Goal: Contribute content

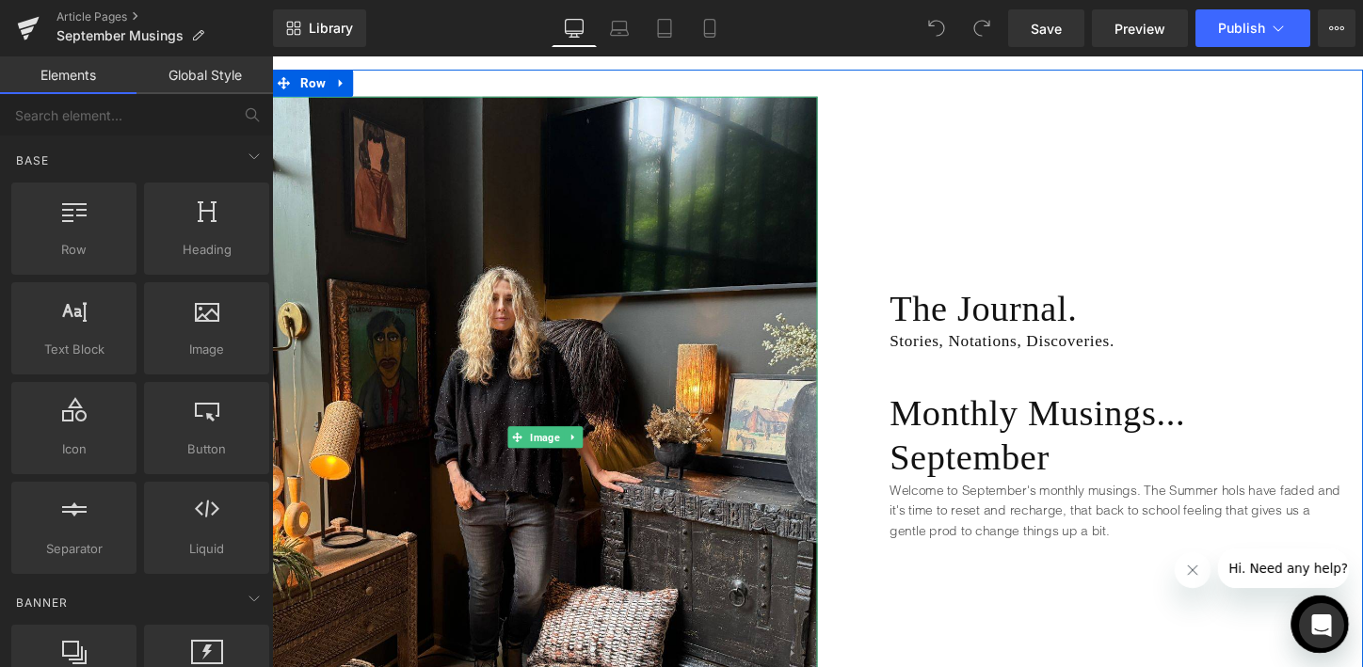
scroll to position [165, 0]
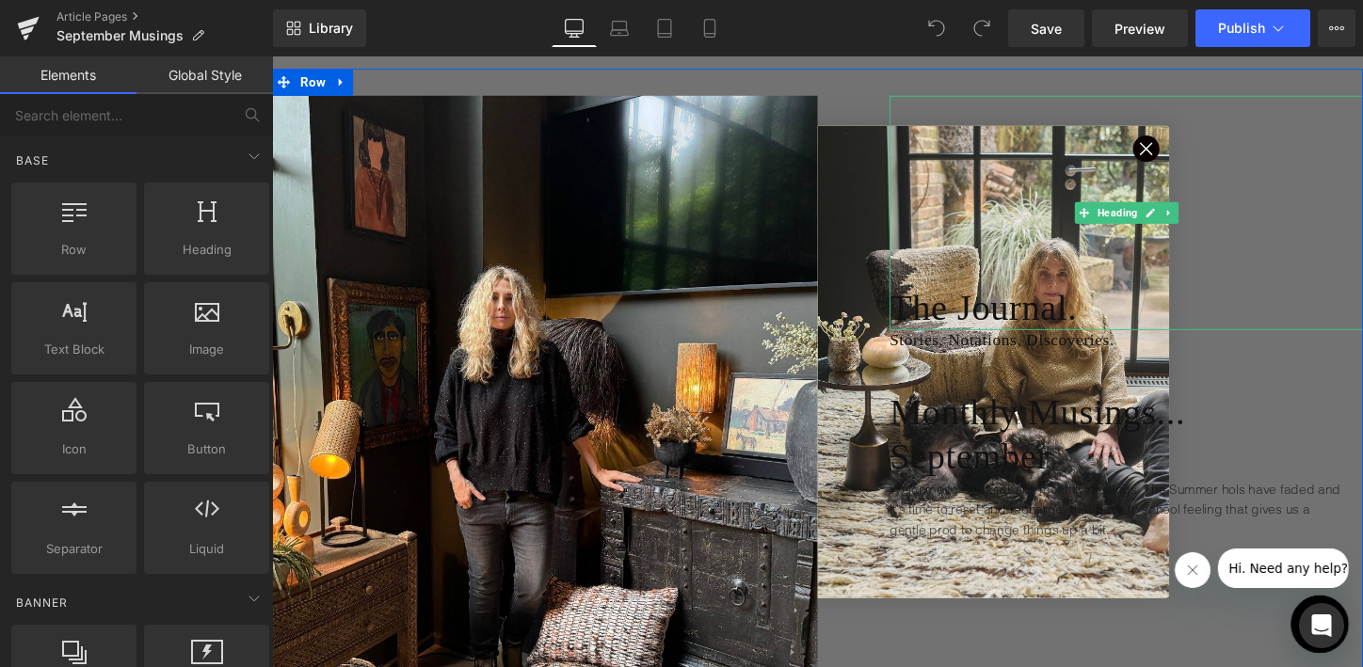
click at [1178, 136] on div "The Journal." at bounding box center [1164, 221] width 494 height 246
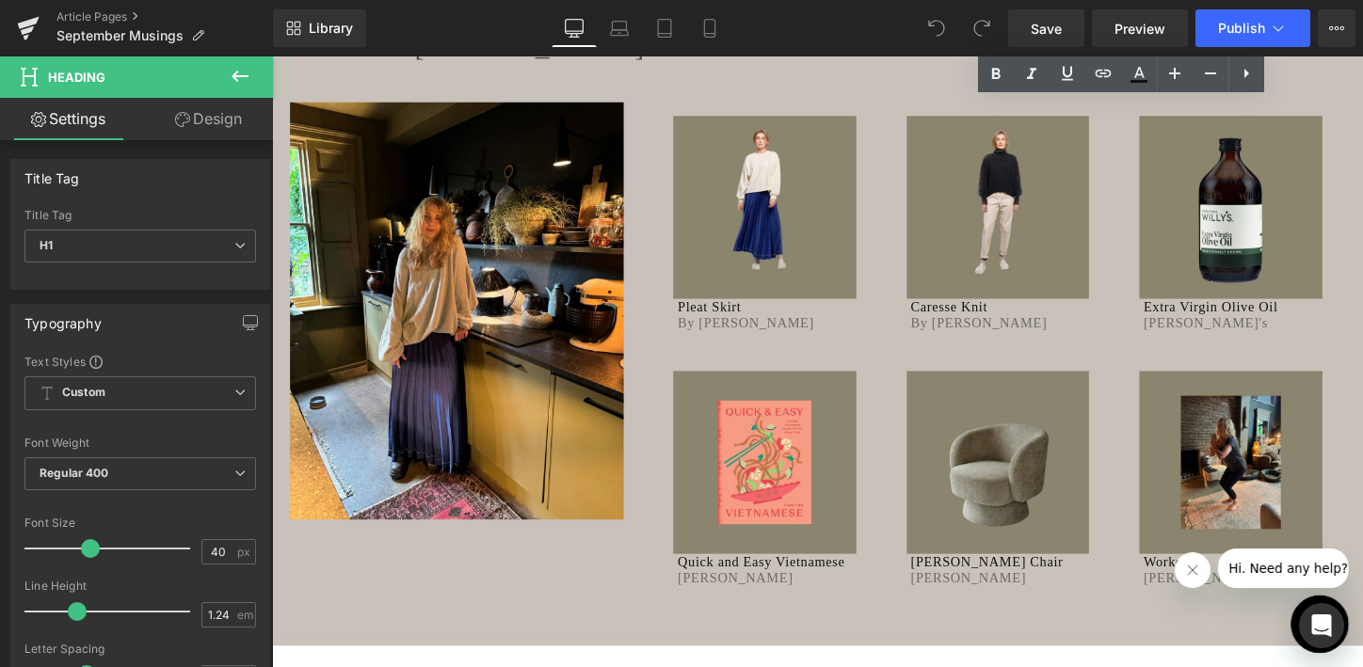
scroll to position [7998, 0]
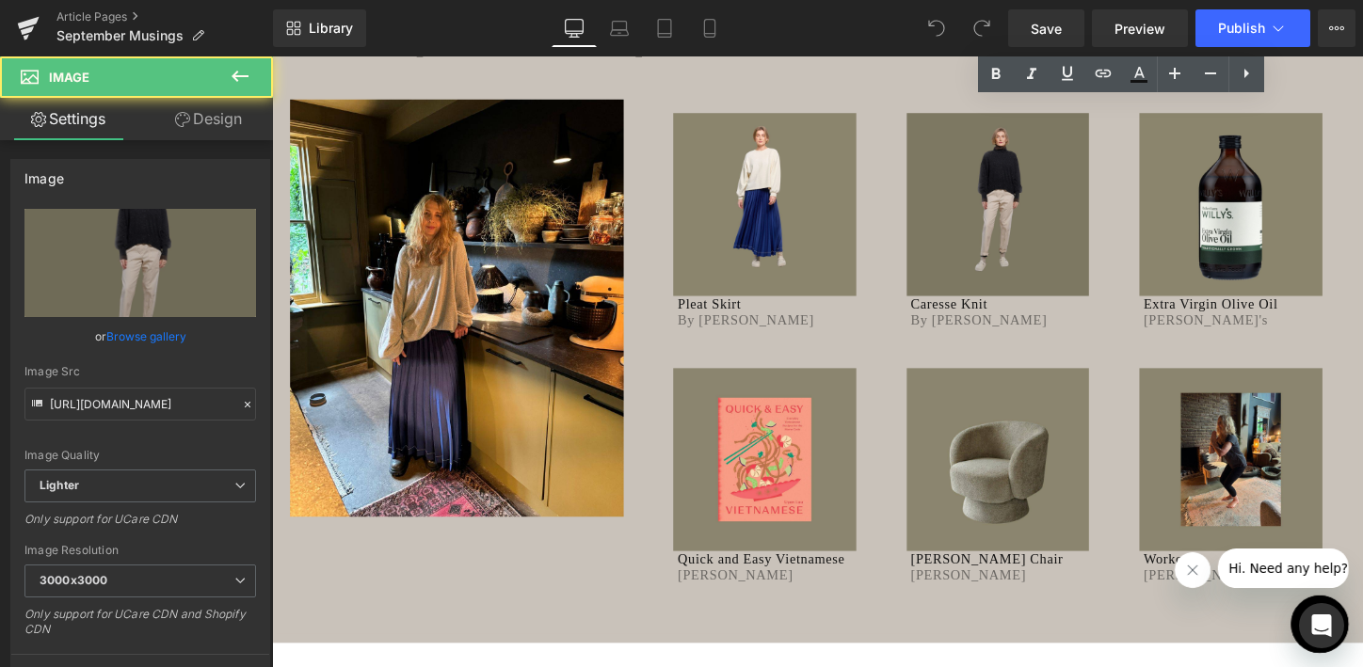
click at [961, 268] on img at bounding box center [1029, 211] width 191 height 191
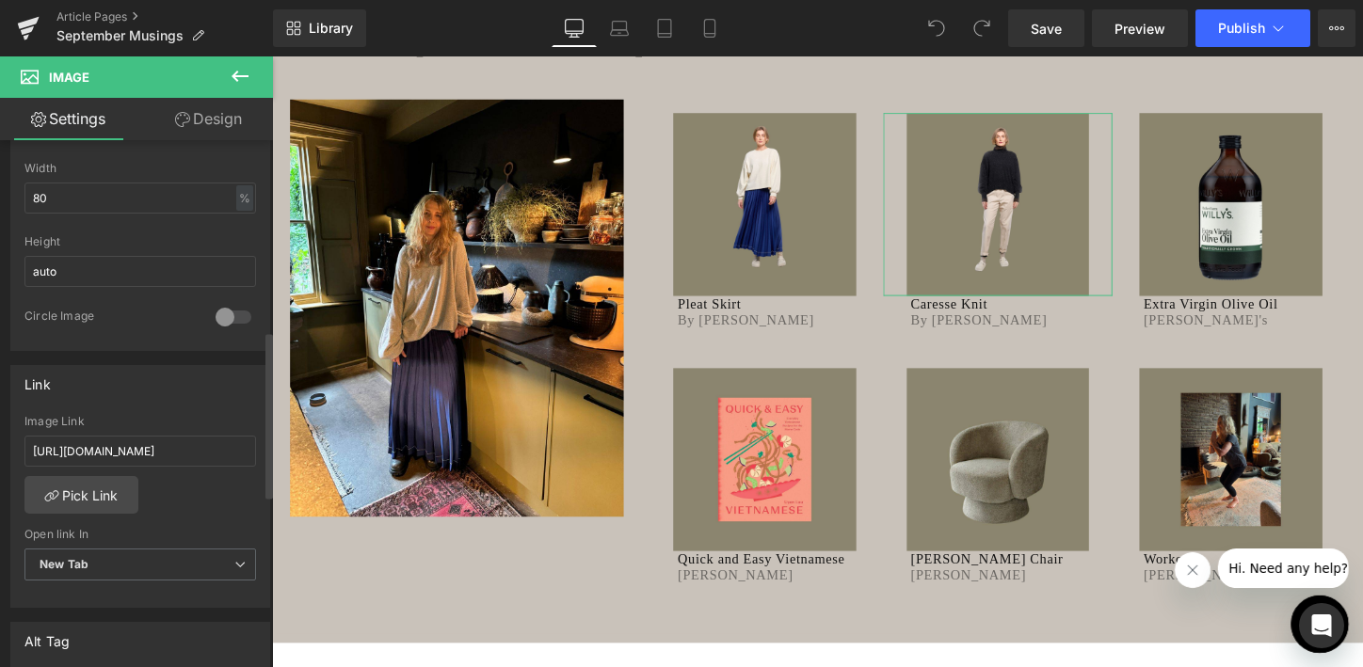
scroll to position [600, 0]
click at [163, 451] on input "[URL][DOMAIN_NAME]" at bounding box center [139, 452] width 231 height 31
paste input "text"
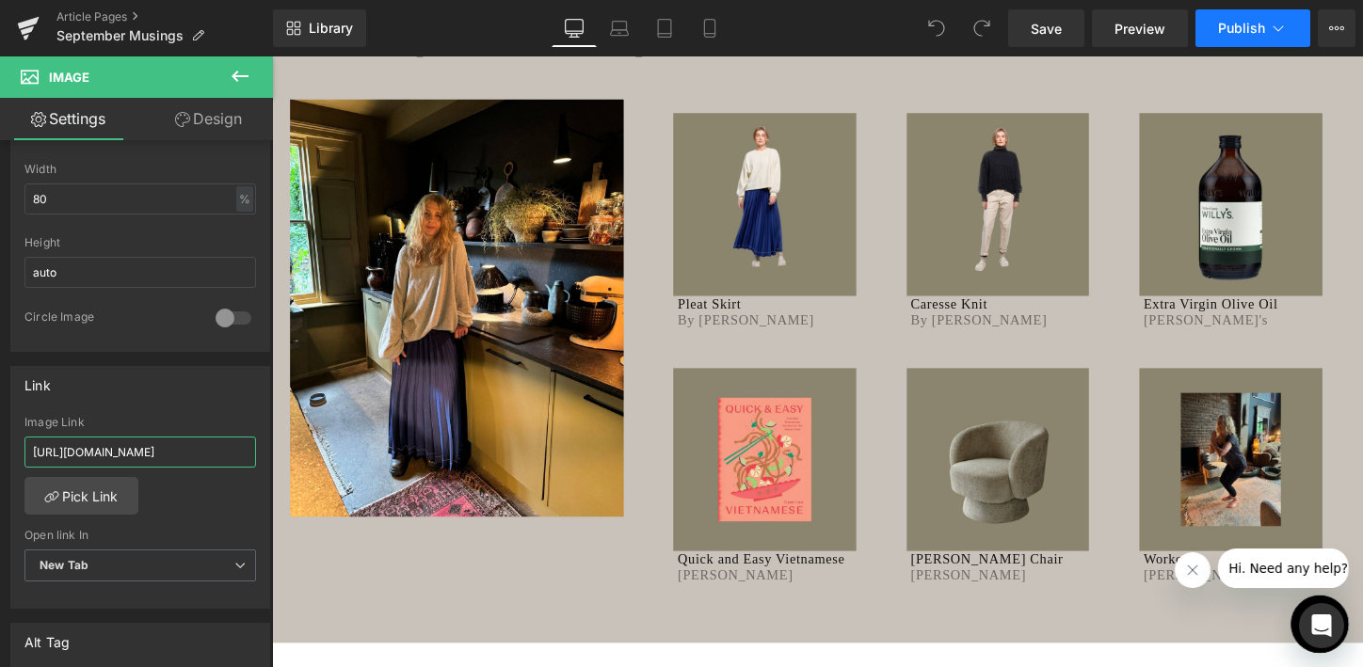
type input "[URL][DOMAIN_NAME]"
click at [1239, 33] on span "Publish" at bounding box center [1241, 28] width 47 height 15
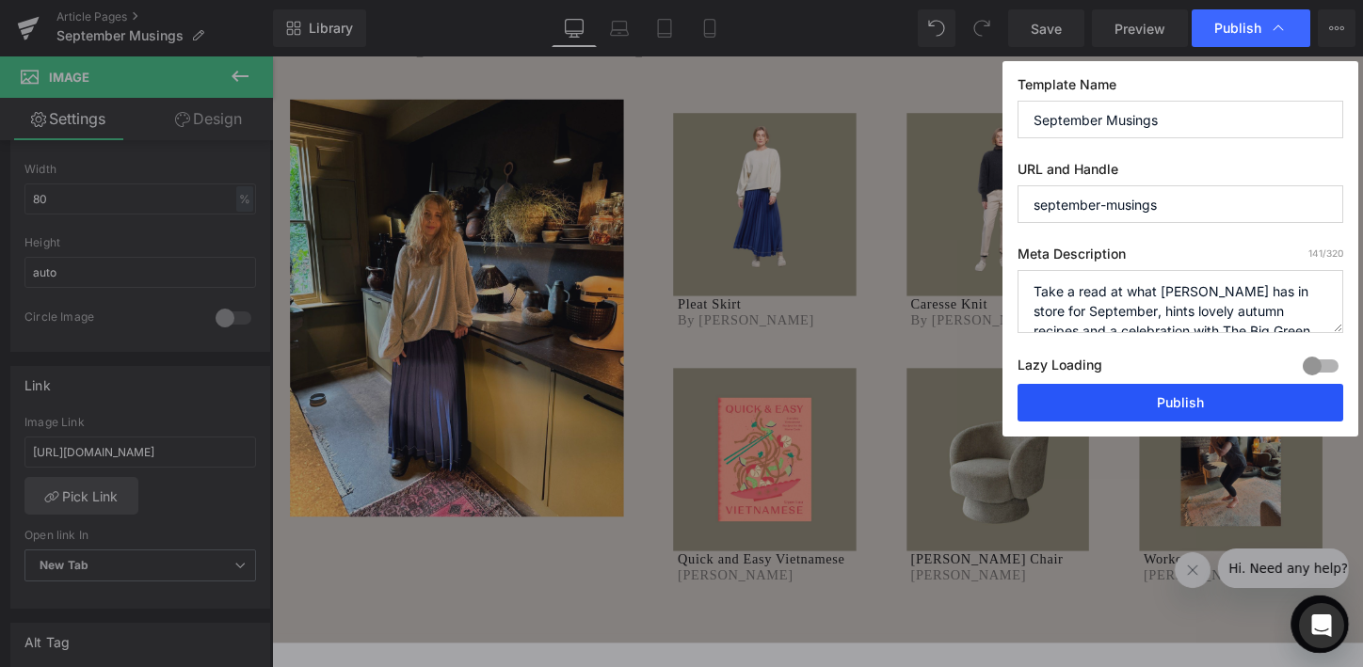
click at [1125, 399] on button "Publish" at bounding box center [1180, 403] width 326 height 38
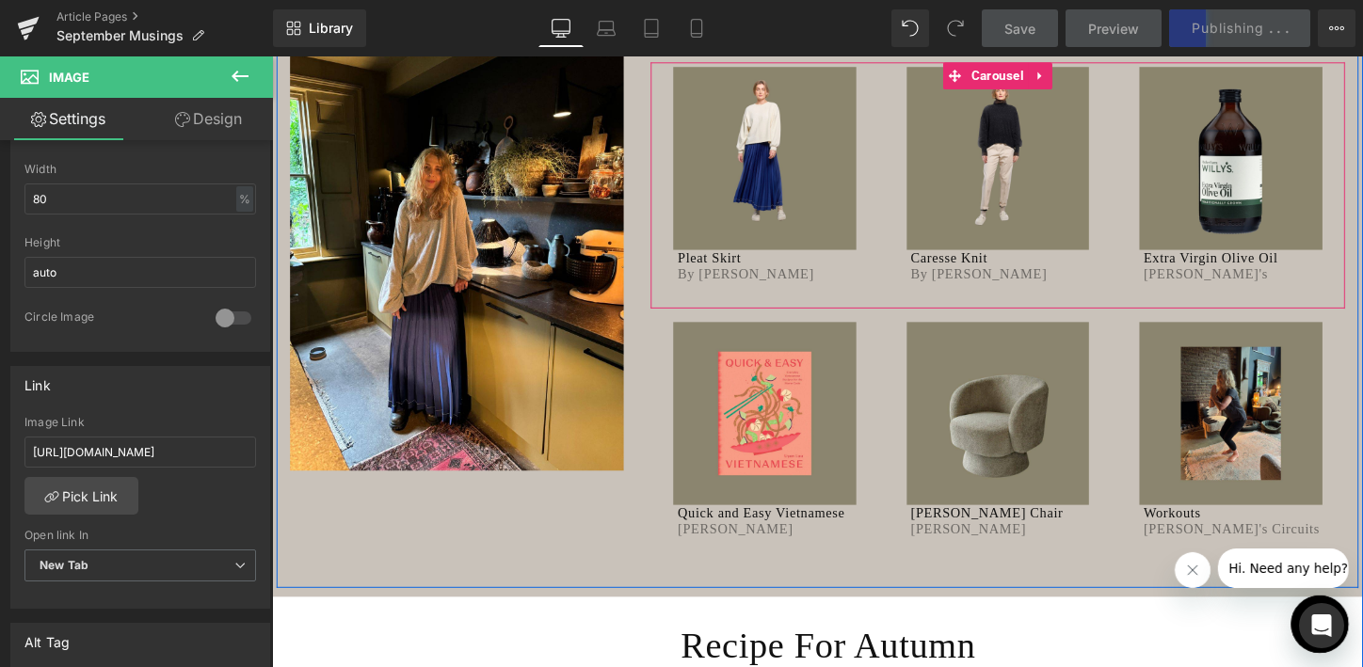
scroll to position [8053, 0]
